Goal: Task Accomplishment & Management: Manage account settings

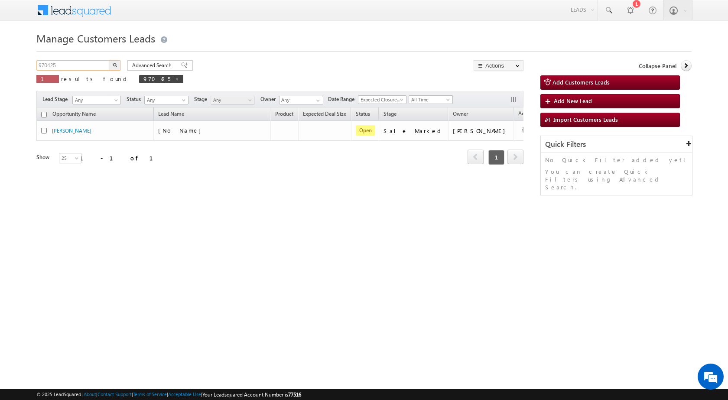
drag, startPoint x: 67, startPoint y: 64, endPoint x: 8, endPoint y: 55, distance: 59.5
click at [8, 55] on body "Menu [PERSON_NAME] sitar a8@ks erve." at bounding box center [364, 123] width 728 height 246
paste input "1813"
type input "971813"
click at [113, 67] on img "button" at bounding box center [115, 65] width 4 height 4
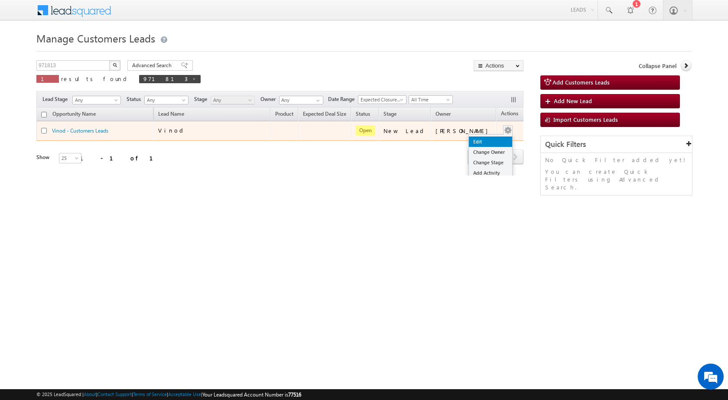
click at [482, 136] on link "Edit" at bounding box center [490, 141] width 43 height 10
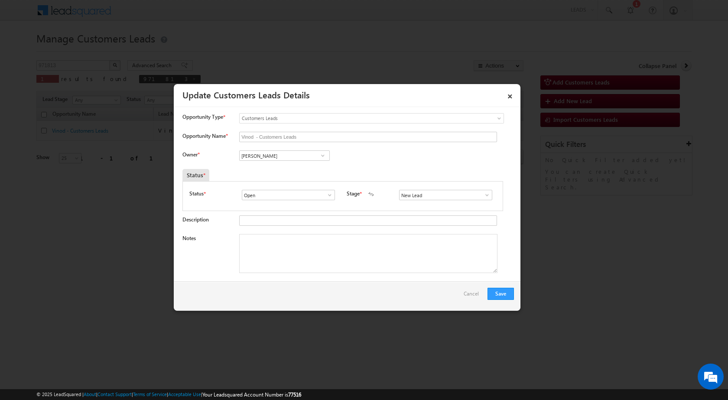
click at [482, 193] on span at bounding box center [486, 194] width 9 height 7
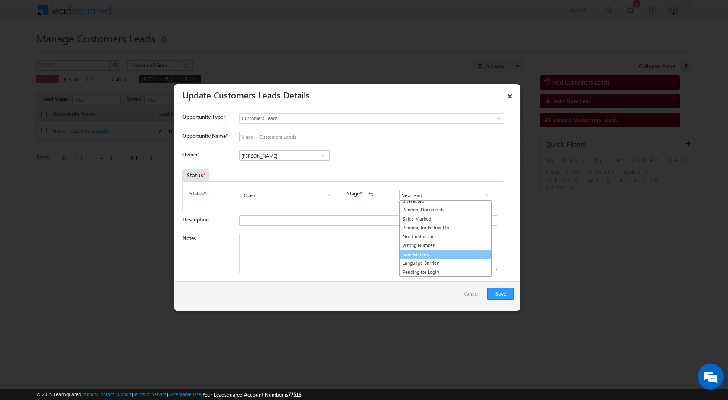
click at [422, 253] on link "Sale Marked" at bounding box center [445, 254] width 93 height 10
type input "Sale Marked"
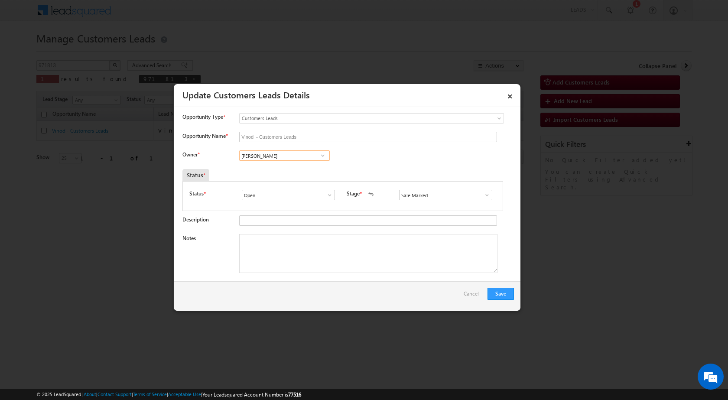
click at [285, 158] on input "[PERSON_NAME]" at bounding box center [284, 155] width 91 height 10
paste input "[PERSON_NAME]"
click at [265, 168] on link "[PERSON_NAME] [PERSON_NAME][EMAIL_ADDRESS][DOMAIN_NAME]" at bounding box center [284, 169] width 91 height 16
type input "[PERSON_NAME]"
click at [278, 266] on textarea "Notes" at bounding box center [368, 253] width 258 height 39
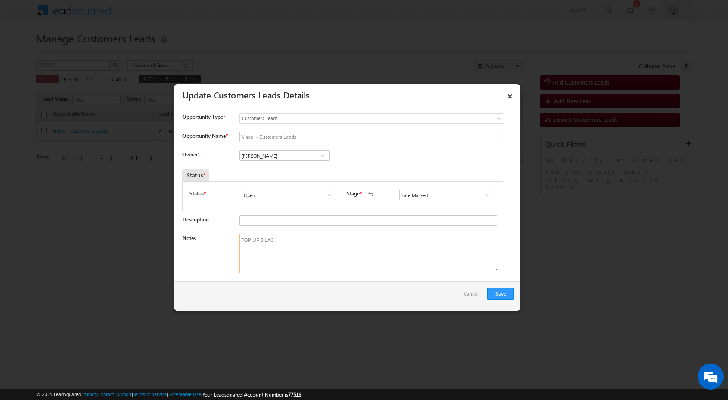
type textarea "TOP-UP 3 LAC"
click at [385, 175] on div "Status *" at bounding box center [301, 175] width 238 height 12
click at [375, 158] on div "Owner * [PERSON_NAME] [PERSON_NAME] [PERSON_NAME] [PERSON_NAME] [PERSON_NAME] b…" at bounding box center [347, 157] width 331 height 14
click at [505, 296] on button "Save" at bounding box center [500, 294] width 26 height 12
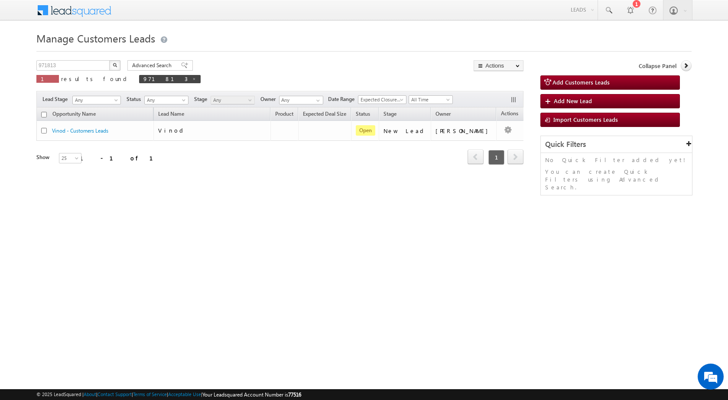
click at [68, 57] on div "Manage Customers Leads Customers Leads updated successfully. 971813 X 1 results…" at bounding box center [363, 137] width 655 height 217
click at [68, 64] on input "971813" at bounding box center [73, 65] width 74 height 10
paste input "0"
type input "971803"
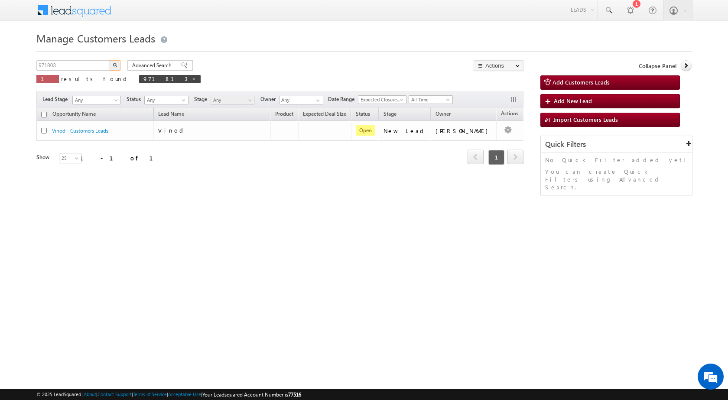
click at [116, 67] on img "button" at bounding box center [115, 65] width 4 height 4
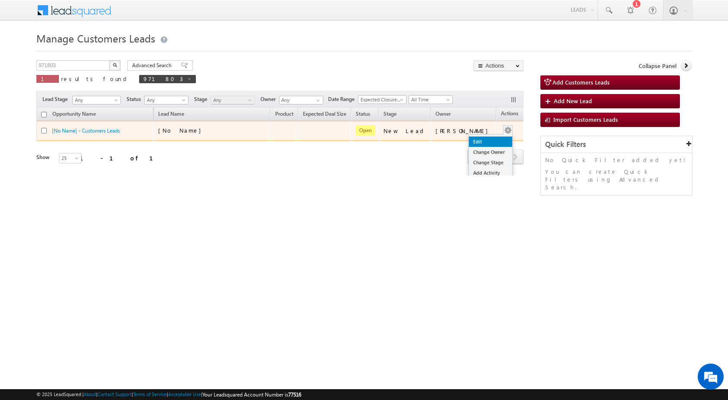
click at [480, 139] on link "Edit" at bounding box center [490, 141] width 43 height 10
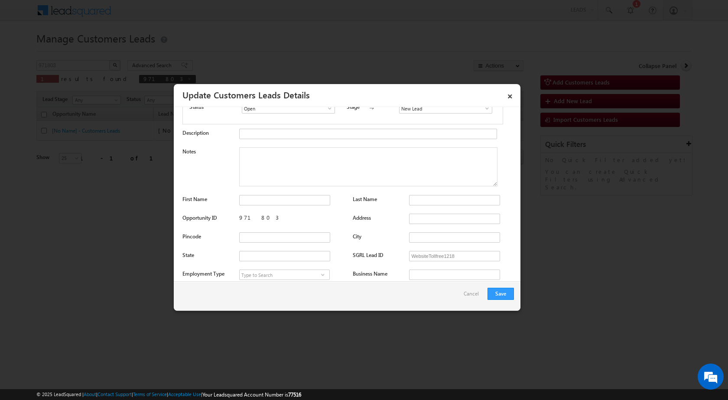
scroll to position [0, 0]
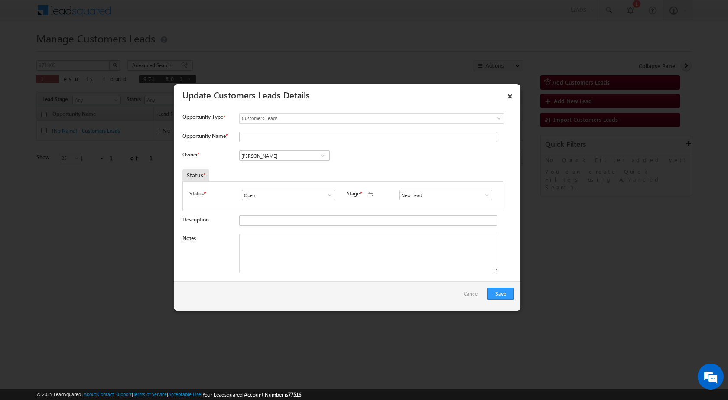
click at [321, 158] on span at bounding box center [322, 155] width 9 height 7
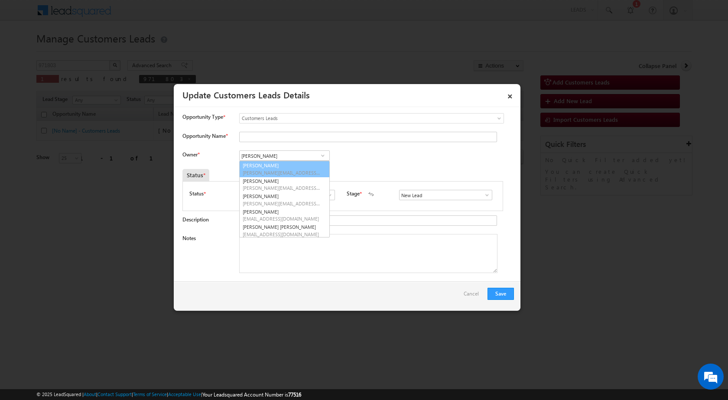
click at [385, 155] on div "Owner * [PERSON_NAME] [PERSON_NAME] [PERSON_NAME] [PERSON_NAME] [PERSON_NAME] […" at bounding box center [347, 157] width 331 height 14
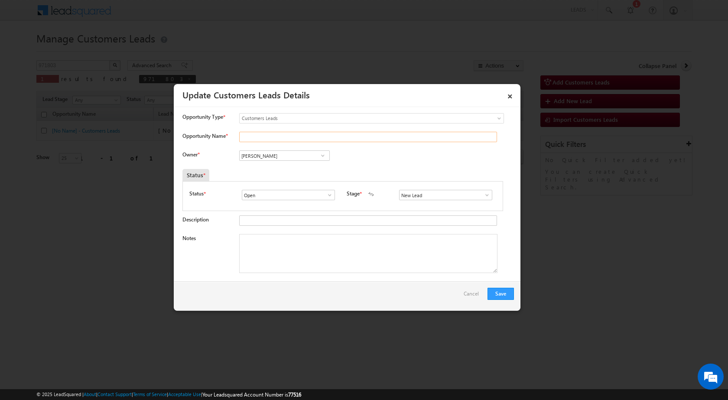
click at [282, 136] on input "Opportunity Name *" at bounding box center [368, 137] width 258 height 10
click at [241, 173] on div "Status *" at bounding box center [301, 175] width 238 height 12
click at [266, 157] on input "[PERSON_NAME]" at bounding box center [284, 155] width 91 height 10
paste input "[PERSON_NAME]"
click at [267, 175] on span "[EMAIL_ADDRESS][PERSON_NAME][DOMAIN_NAME]" at bounding box center [282, 172] width 78 height 6
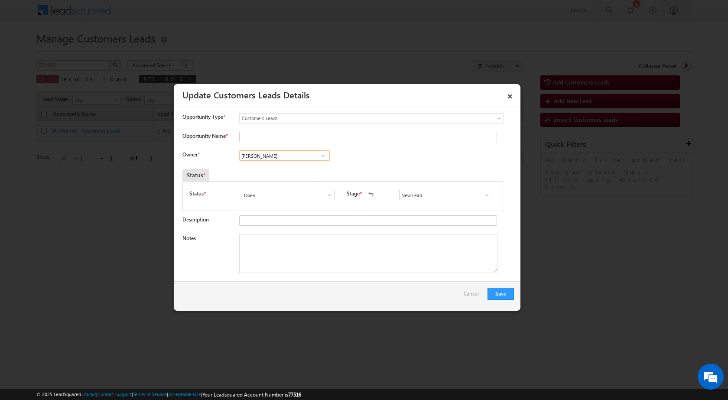
type input "[PERSON_NAME]"
click at [482, 194] on span at bounding box center [486, 194] width 9 height 7
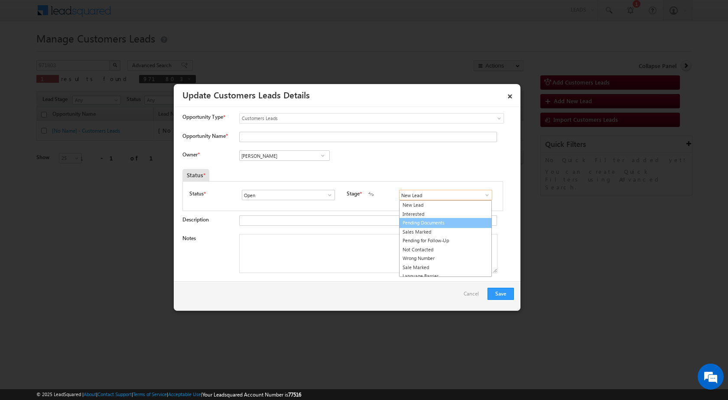
scroll to position [13, 0]
click at [436, 220] on link "Sales Marked" at bounding box center [445, 219] width 93 height 10
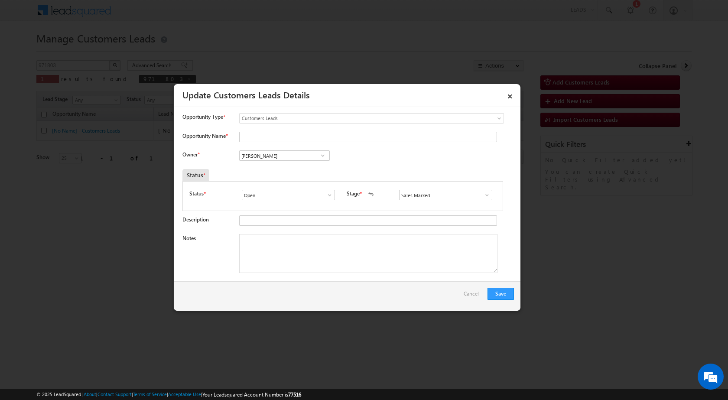
click at [482, 193] on span at bounding box center [486, 194] width 9 height 7
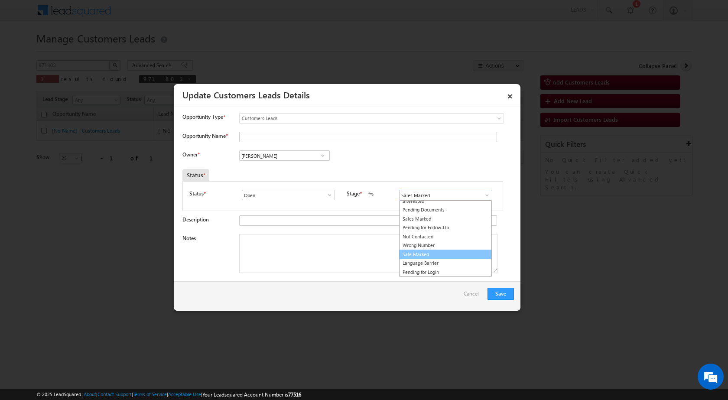
click at [420, 256] on link "Sale Marked" at bounding box center [445, 254] width 93 height 10
type input "Sale Marked"
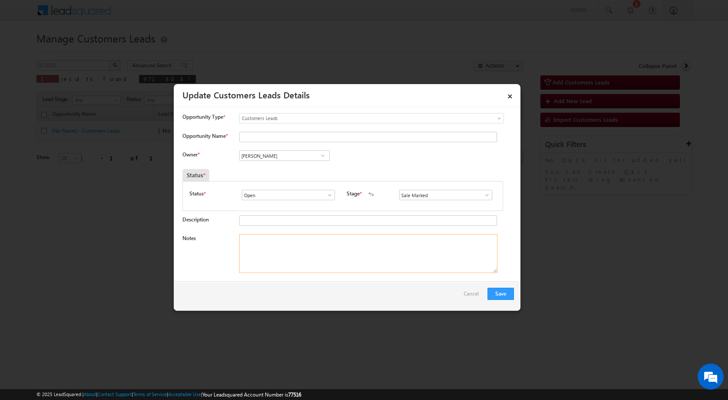
click at [303, 257] on textarea "Notes" at bounding box center [368, 253] width 258 height 39
type textarea "TOP-UP 5 LAC"
click at [373, 165] on div "Owner * [PERSON_NAME] [PERSON_NAME] [PERSON_NAME] [PERSON_NAME] [PERSON_NAME] […" at bounding box center [347, 157] width 331 height 14
click at [272, 141] on input "Opportunity Name *" at bounding box center [368, 137] width 258 height 10
paste input "[PERSON_NAME]"
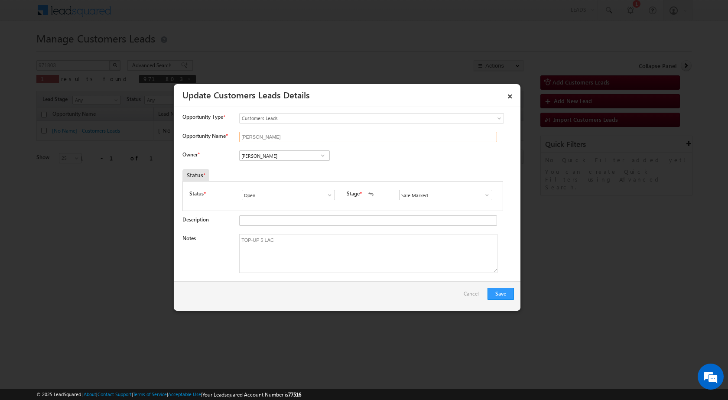
type input "[PERSON_NAME]"
click at [413, 163] on div "Owner * [PERSON_NAME] [PERSON_NAME] [PERSON_NAME] [PERSON_NAME] [PERSON_NAME] […" at bounding box center [347, 157] width 331 height 14
click at [286, 306] on div "Save Cancel" at bounding box center [347, 295] width 346 height 29
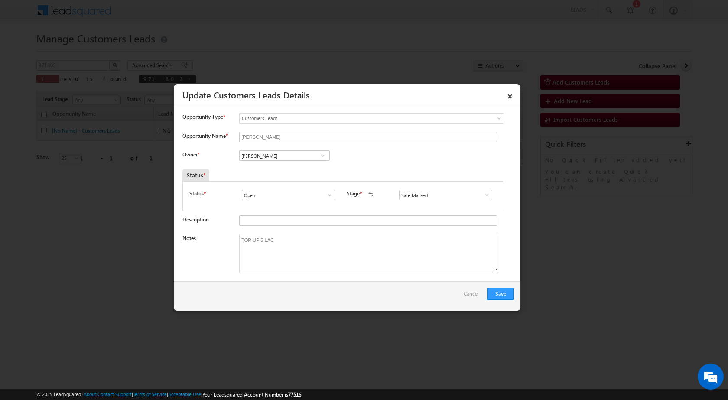
click at [289, 300] on div "Save Cancel" at bounding box center [347, 295] width 346 height 29
click at [291, 292] on div "Save Cancel" at bounding box center [347, 295] width 346 height 29
click at [497, 293] on button "Save" at bounding box center [500, 294] width 26 height 12
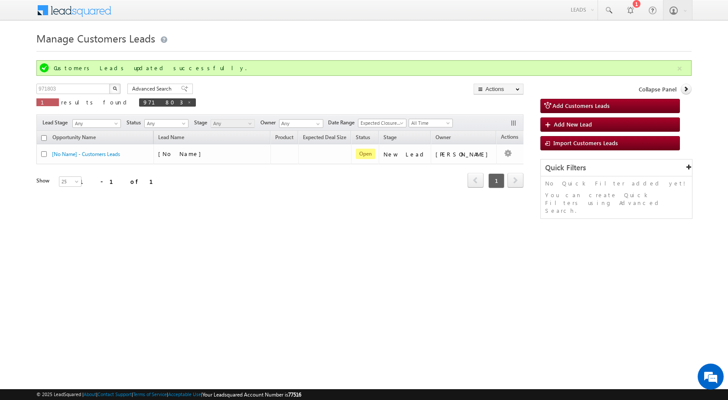
click at [200, 239] on div "Manage Customers Leads Customers Leads updated successfully. 971803 X 1 results…" at bounding box center [363, 137] width 655 height 217
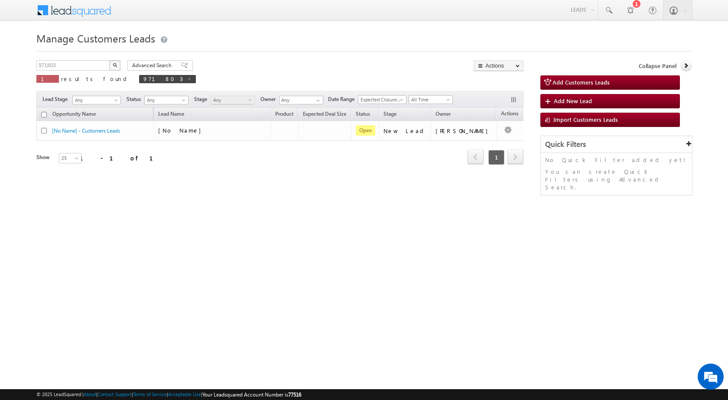
click at [368, 94] on div "Lead Stage Any Any Activity Type Bank Mitra Leads Builders Leads Customers Lead…" at bounding box center [279, 99] width 487 height 16
click at [176, 188] on div "Opportunity Name Lead Name Product Expected Deal Size Status Stage Owner Action…" at bounding box center [279, 147] width 487 height 81
click at [286, 67] on div "971803 X 1 results found 971803 Advanced Search Advanced search results Actions…" at bounding box center [279, 74] width 487 height 29
drag, startPoint x: 61, startPoint y: 62, endPoint x: 0, endPoint y: 60, distance: 60.7
click at [0, 60] on body "Menu [PERSON_NAME] sitar a8@ks erve." at bounding box center [364, 123] width 728 height 246
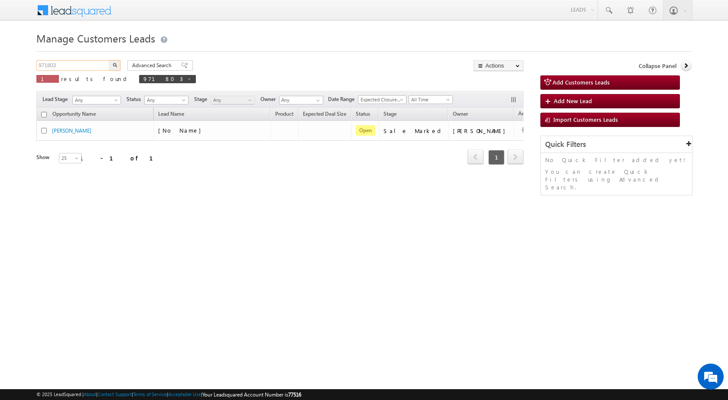
paste input "29"
type input "971829"
click at [115, 63] on img "button" at bounding box center [115, 65] width 4 height 4
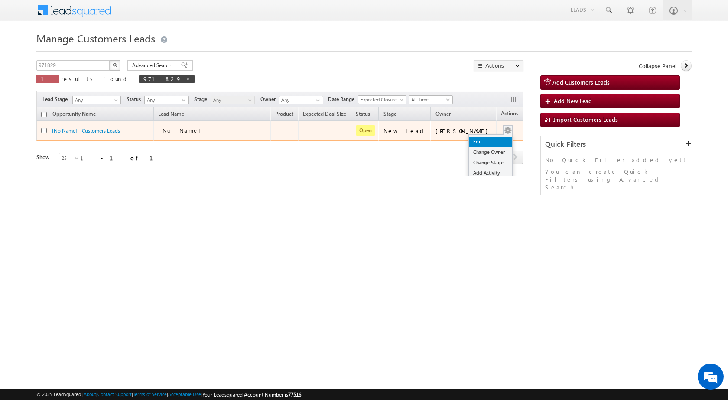
click at [469, 142] on link "Edit" at bounding box center [490, 141] width 43 height 10
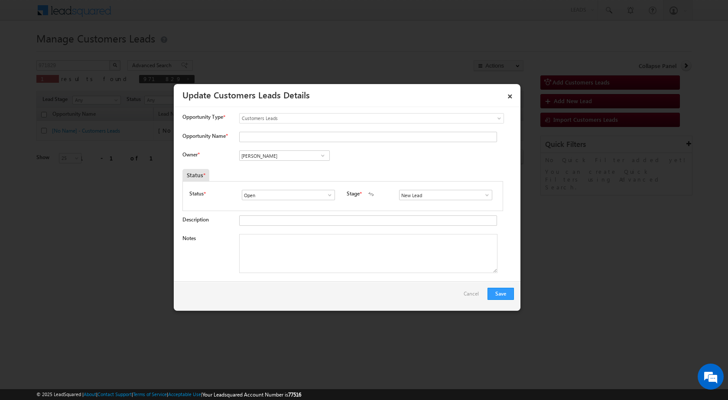
click at [363, 154] on div "Owner * Vikas Halwai Vikas Halwai Vikas Halwai" at bounding box center [347, 157] width 331 height 14
click at [482, 194] on span at bounding box center [486, 194] width 9 height 7
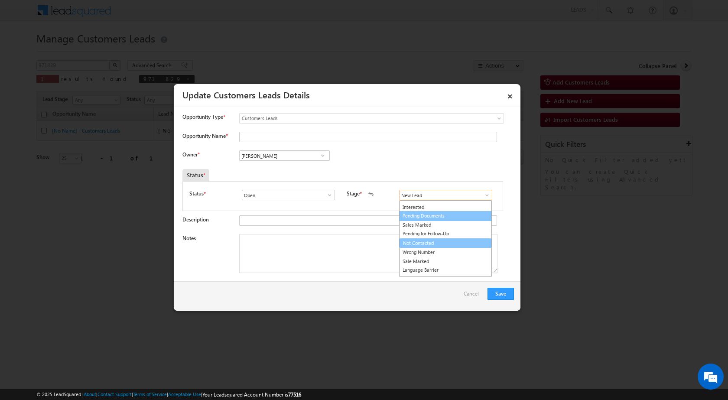
scroll to position [13, 0]
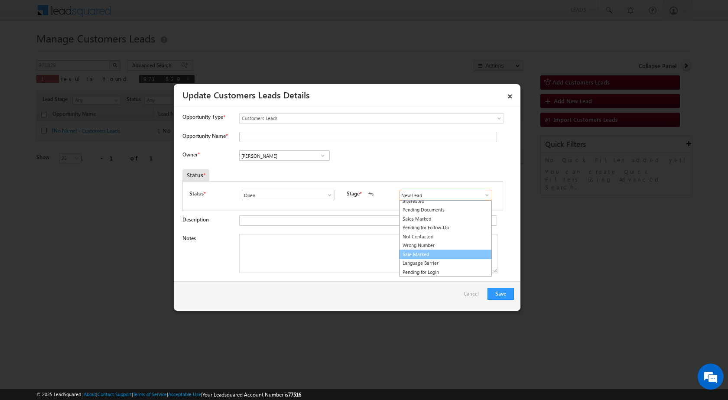
click at [411, 252] on link "Sale Marked" at bounding box center [445, 254] width 93 height 10
type input "Sale Marked"
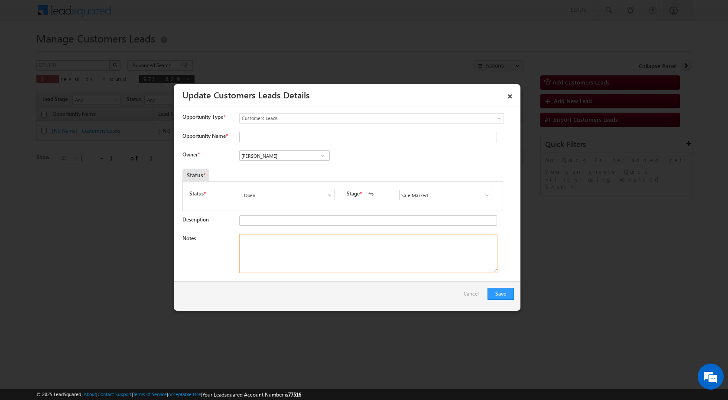
click at [265, 245] on textarea "Notes" at bounding box center [368, 253] width 258 height 39
paste textarea "971829 - Website Tollfree - RAHUL KUMAR - 7409603095 - LAP - ALIGARH 202001 - P…"
type textarea "971829 - Website Tollfree - RAHUL KUMAR - 7409603095 - LAP - ALIGARH 202001 - P…"
drag, startPoint x: 298, startPoint y: 239, endPoint x: 333, endPoint y: 239, distance: 35.5
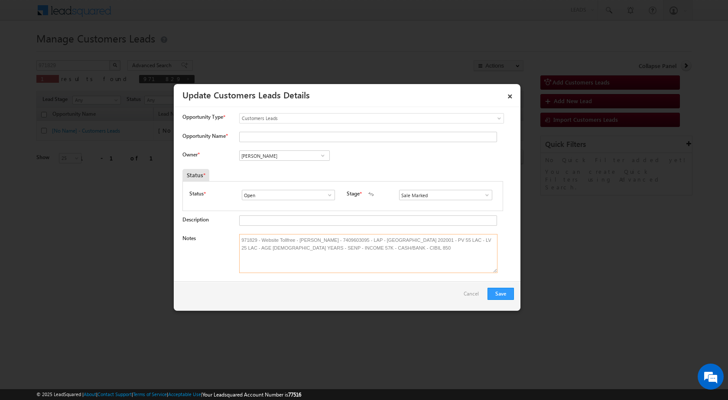
click at [333, 239] on textarea "971829 - Website Tollfree - RAHUL KUMAR - 7409603095 - LAP - ALIGARH 202001 - P…" at bounding box center [368, 253] width 258 height 39
click at [258, 135] on input "Opportunity Name *" at bounding box center [368, 137] width 258 height 10
paste input "RAHUL KUMAR"
type input "RAHUL KUMAR"
click at [419, 164] on div "Owner * Vikas Halwai Vikas Halwai Vikas Halwai" at bounding box center [347, 157] width 331 height 14
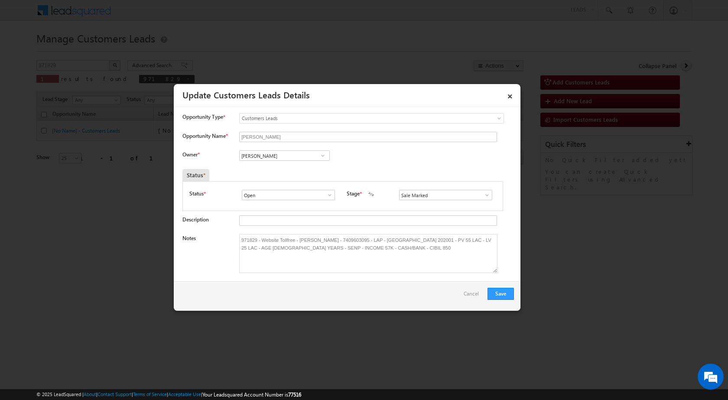
click at [318, 157] on span at bounding box center [322, 155] width 9 height 7
paste input "Rahul Kumar"
click at [317, 158] on link at bounding box center [322, 155] width 11 height 9
click at [319, 157] on span at bounding box center [322, 155] width 9 height 7
click at [300, 155] on input "Rahul Kumar" at bounding box center [284, 155] width 91 height 10
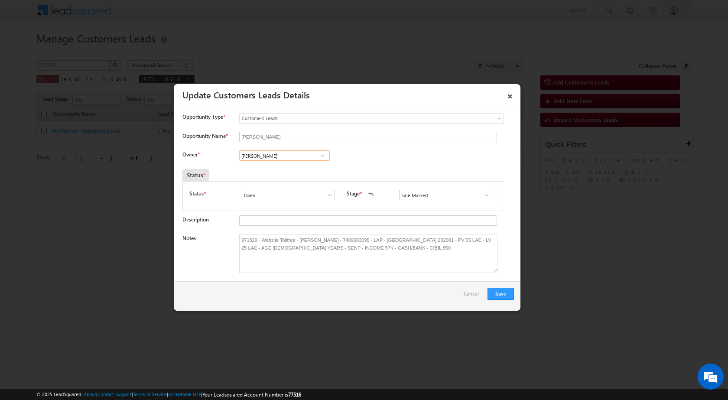
drag, startPoint x: 301, startPoint y: 155, endPoint x: 201, endPoint y: 152, distance: 100.1
click at [201, 152] on div "Owner * Vikas Halwai Vikas Halwai Aakash Mewada Aashish Pawar Aashutosh Shrivas…" at bounding box center [347, 157] width 331 height 14
click at [318, 155] on span at bounding box center [322, 155] width 9 height 7
click at [284, 157] on input "Rahul Kumar" at bounding box center [284, 155] width 91 height 10
type input "R"
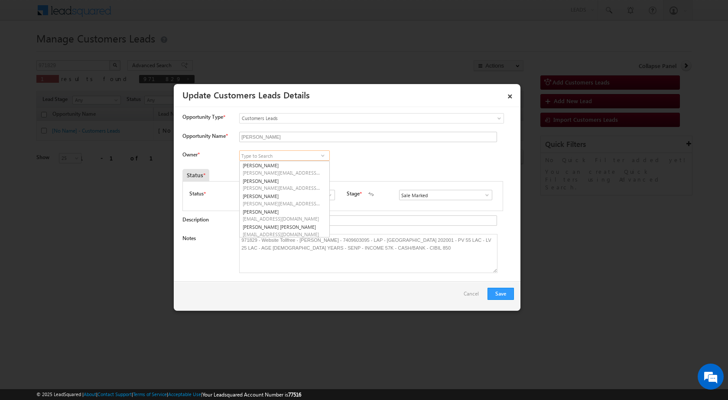
paste input "Rahul Kumar"
type input "Rahul Kumar"
click at [441, 161] on div "Owner * Vikas Halwai Vikas Halwai Aakash Mewada Aashish Pawar Aashutosh Shrivas…" at bounding box center [347, 157] width 331 height 14
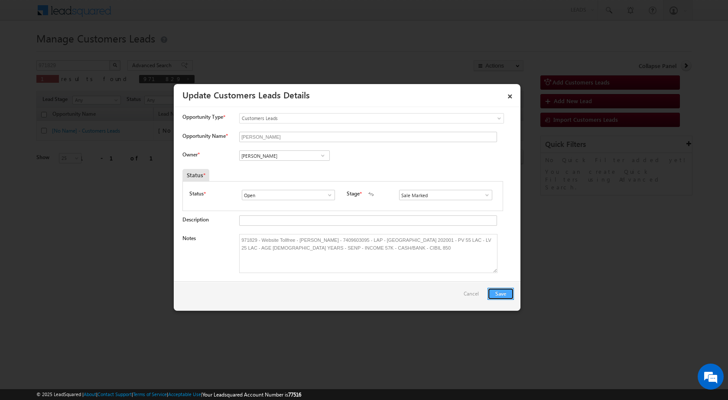
click at [503, 291] on button "Save" at bounding box center [500, 294] width 26 height 12
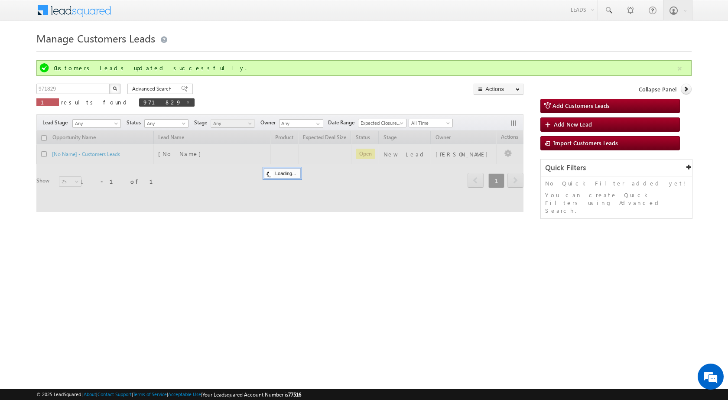
click at [232, 267] on html "Menu [PERSON_NAME] sitar a8@ks erve." at bounding box center [364, 133] width 728 height 267
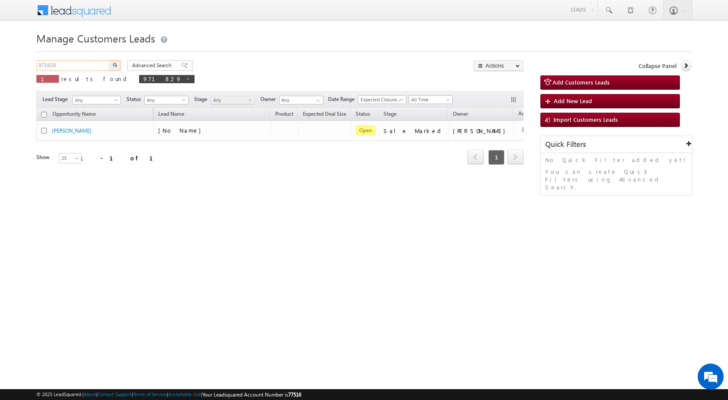
drag, startPoint x: 60, startPoint y: 64, endPoint x: 36, endPoint y: 66, distance: 24.4
click at [37, 66] on input "971829" at bounding box center [73, 65] width 74 height 10
paste input "45"
type input "971845"
click at [109, 60] on button "button" at bounding box center [114, 65] width 11 height 10
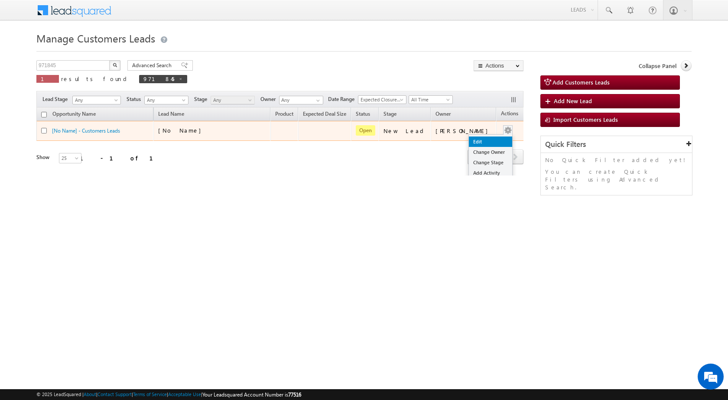
click at [479, 142] on link "Edit" at bounding box center [490, 141] width 43 height 10
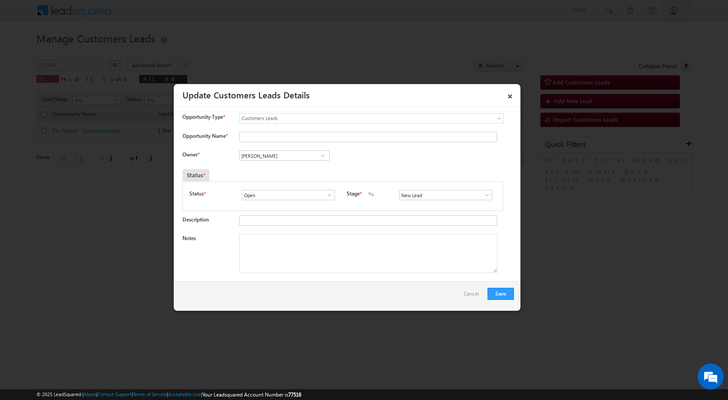
click at [486, 195] on span at bounding box center [486, 194] width 9 height 7
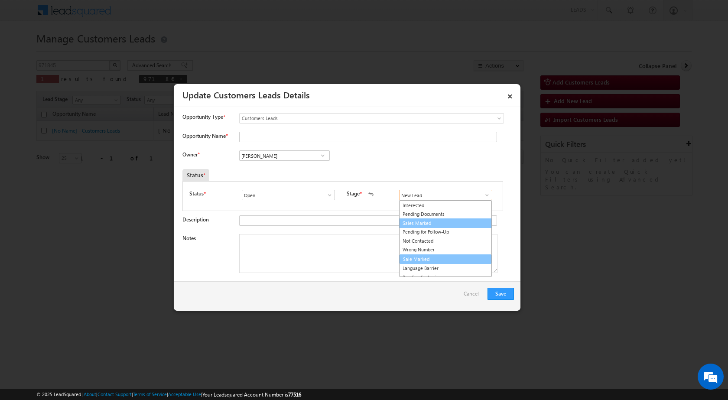
scroll to position [13, 0]
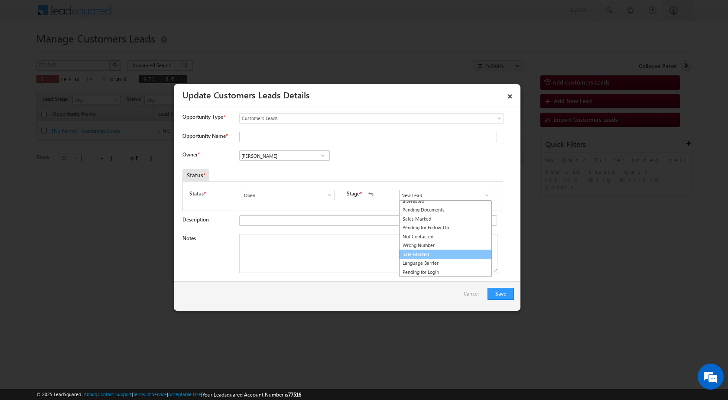
click at [423, 253] on link "Sale Marked" at bounding box center [445, 254] width 93 height 10
type input "Sale Marked"
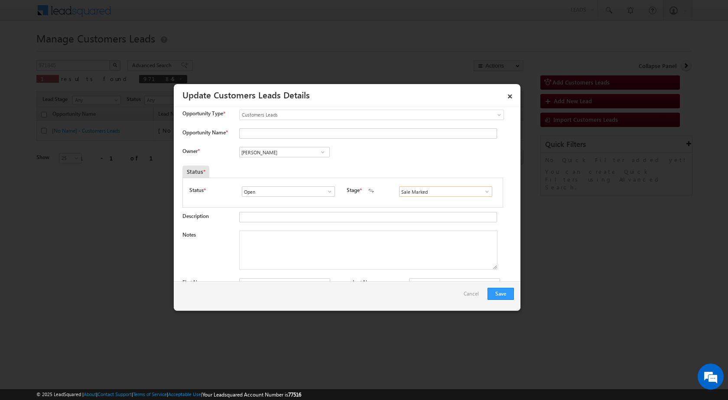
scroll to position [0, 0]
click at [257, 130] on div "Opportunity Type * Select any Activity Bank Mitra Leads Builders Leads Customer…" at bounding box center [347, 122] width 331 height 19
click at [256, 138] on input "Opportunity Name *" at bounding box center [368, 137] width 258 height 10
paste input "DEVI SINGH"
type input "DEVI SINGH"
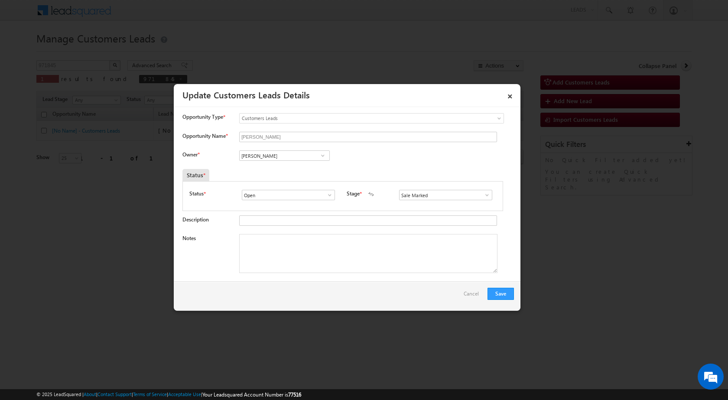
click at [413, 159] on div "Owner * Vikas Halwai Vikas Halwai Vikas Halwai" at bounding box center [347, 157] width 331 height 14
click at [287, 256] on textarea "Notes" at bounding box center [368, 253] width 258 height 39
type textarea "TOP-UP 10 LAC"
click at [355, 171] on div "Status *" at bounding box center [301, 175] width 238 height 12
click at [275, 157] on input "[PERSON_NAME]" at bounding box center [284, 155] width 91 height 10
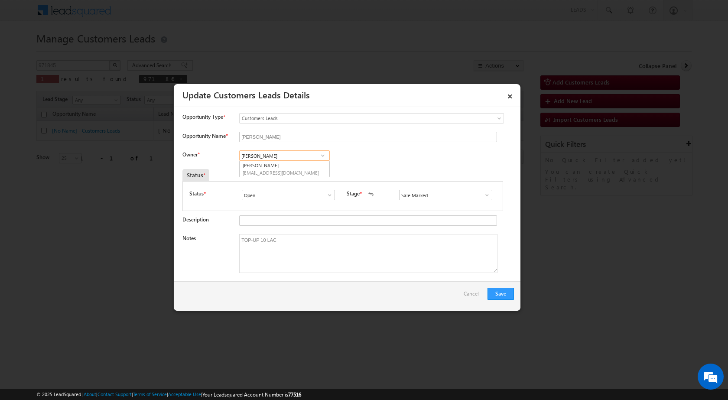
paste input "Raju Kathat"
click at [288, 172] on span "raju.kathat@sgrlimited.in" at bounding box center [282, 172] width 78 height 6
type input "Raju Kathat"
click at [496, 294] on button "Save" at bounding box center [500, 294] width 26 height 12
